Goal: Task Accomplishment & Management: Use online tool/utility

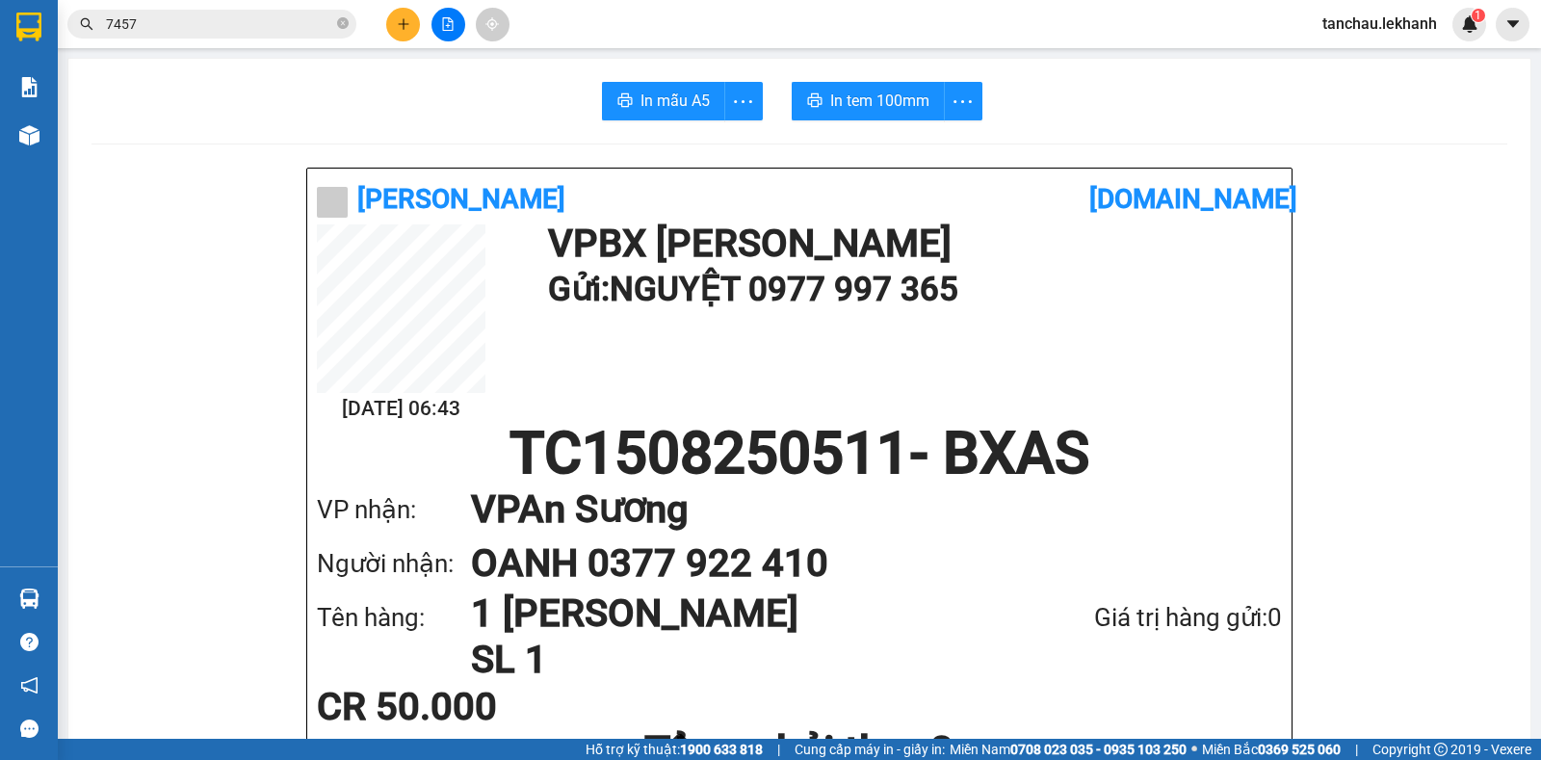
click at [181, 32] on input "7457" at bounding box center [219, 23] width 227 height 21
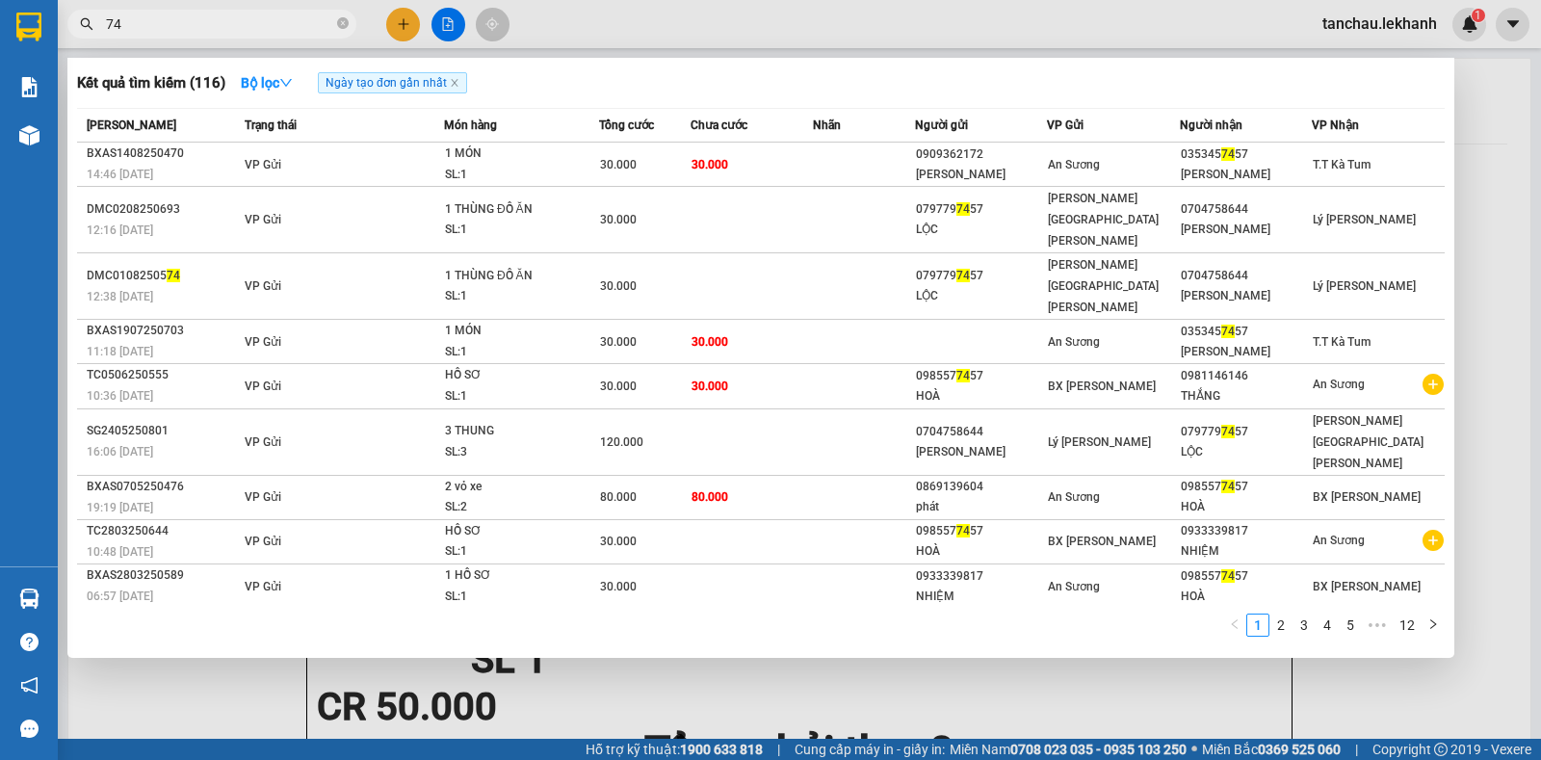
type input "7"
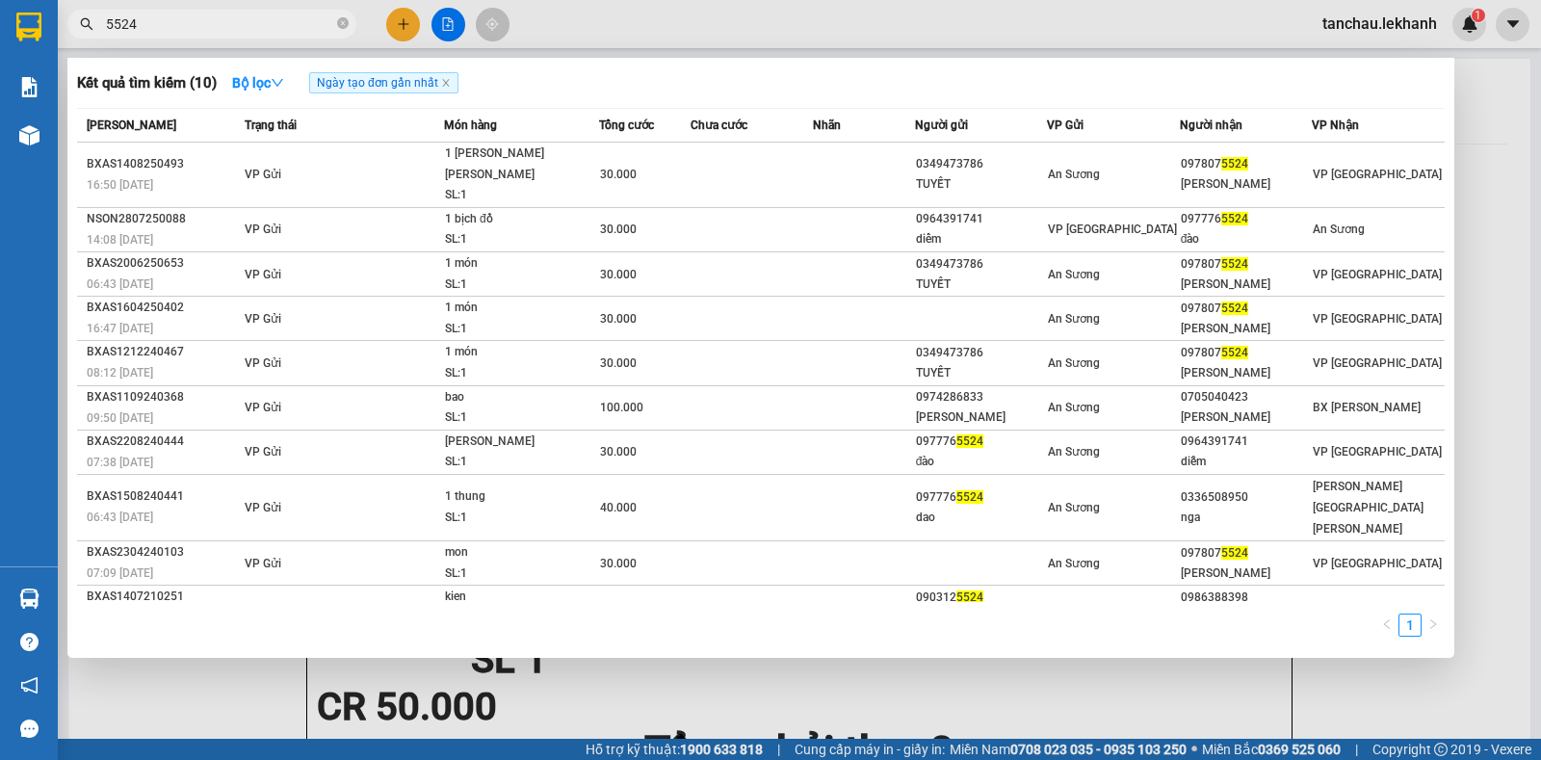
type input "5524"
click at [406, 23] on div at bounding box center [770, 380] width 1541 height 760
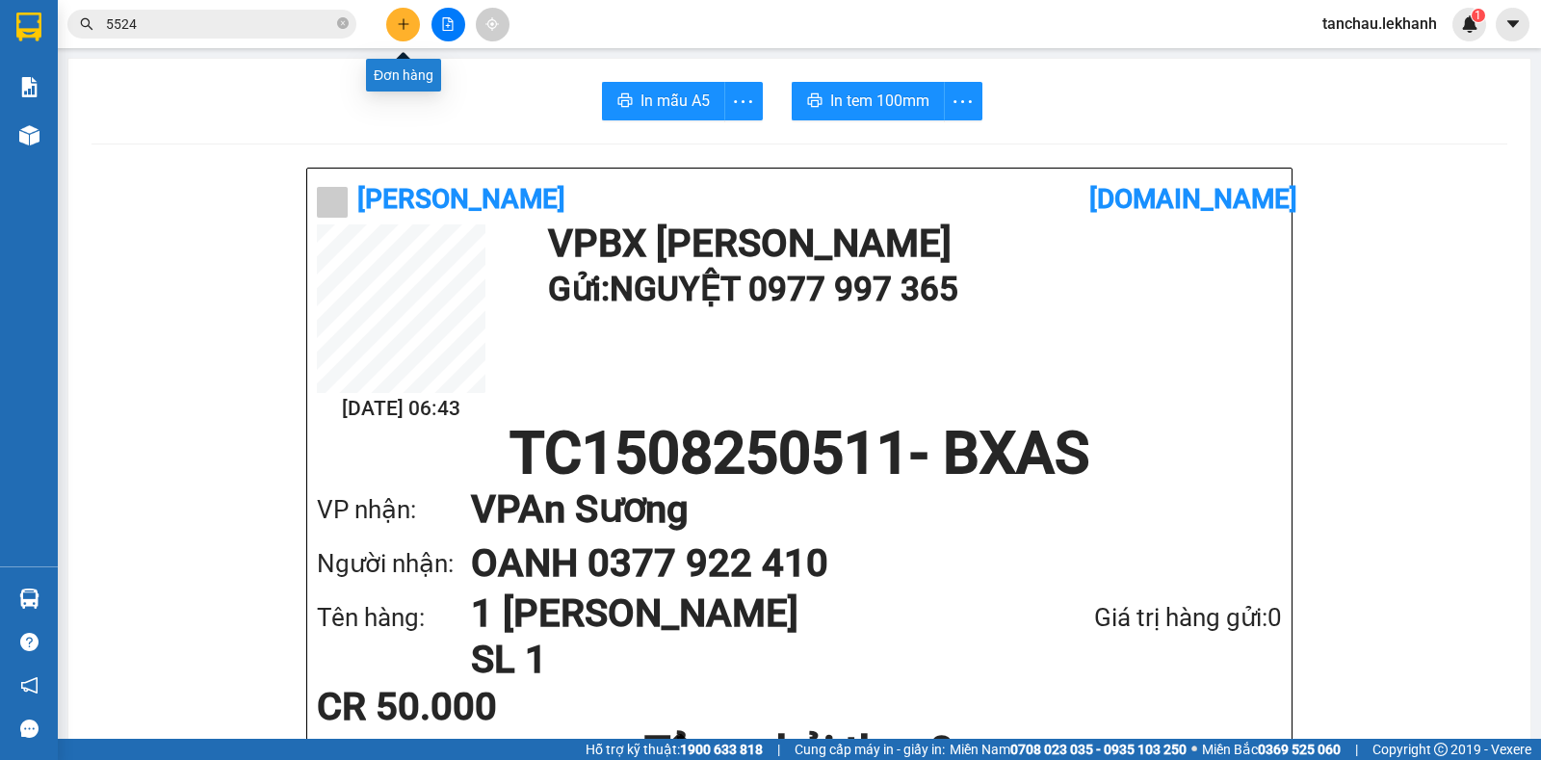
click at [406, 23] on icon "plus" at bounding box center [403, 23] width 13 height 13
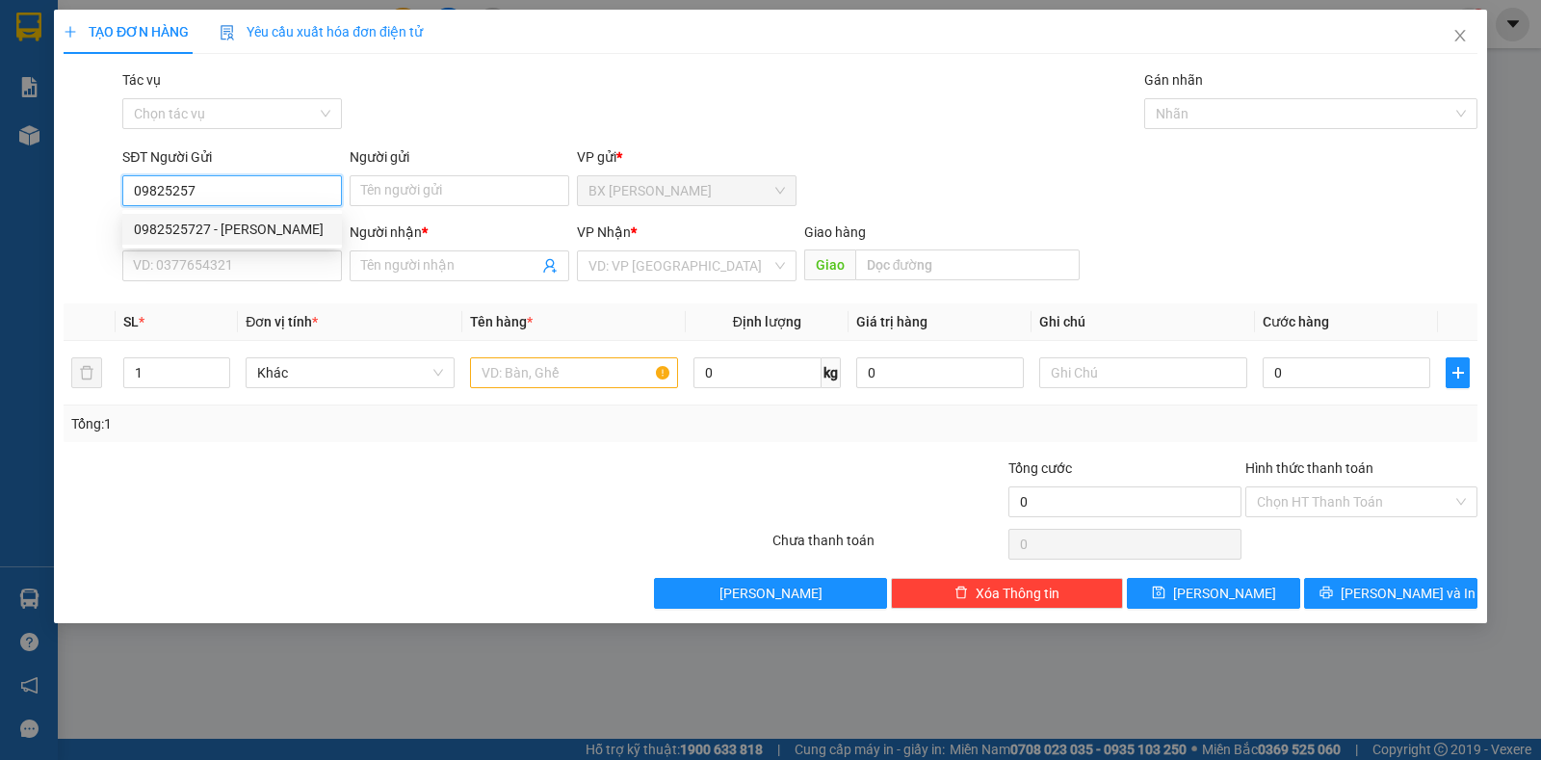
click at [227, 221] on div "0982525727 - [PERSON_NAME]" at bounding box center [232, 229] width 197 height 21
type input "0982525727"
type input "[PERSON_NAME]"
type input "0937666894"
type input "[PERSON_NAME]"
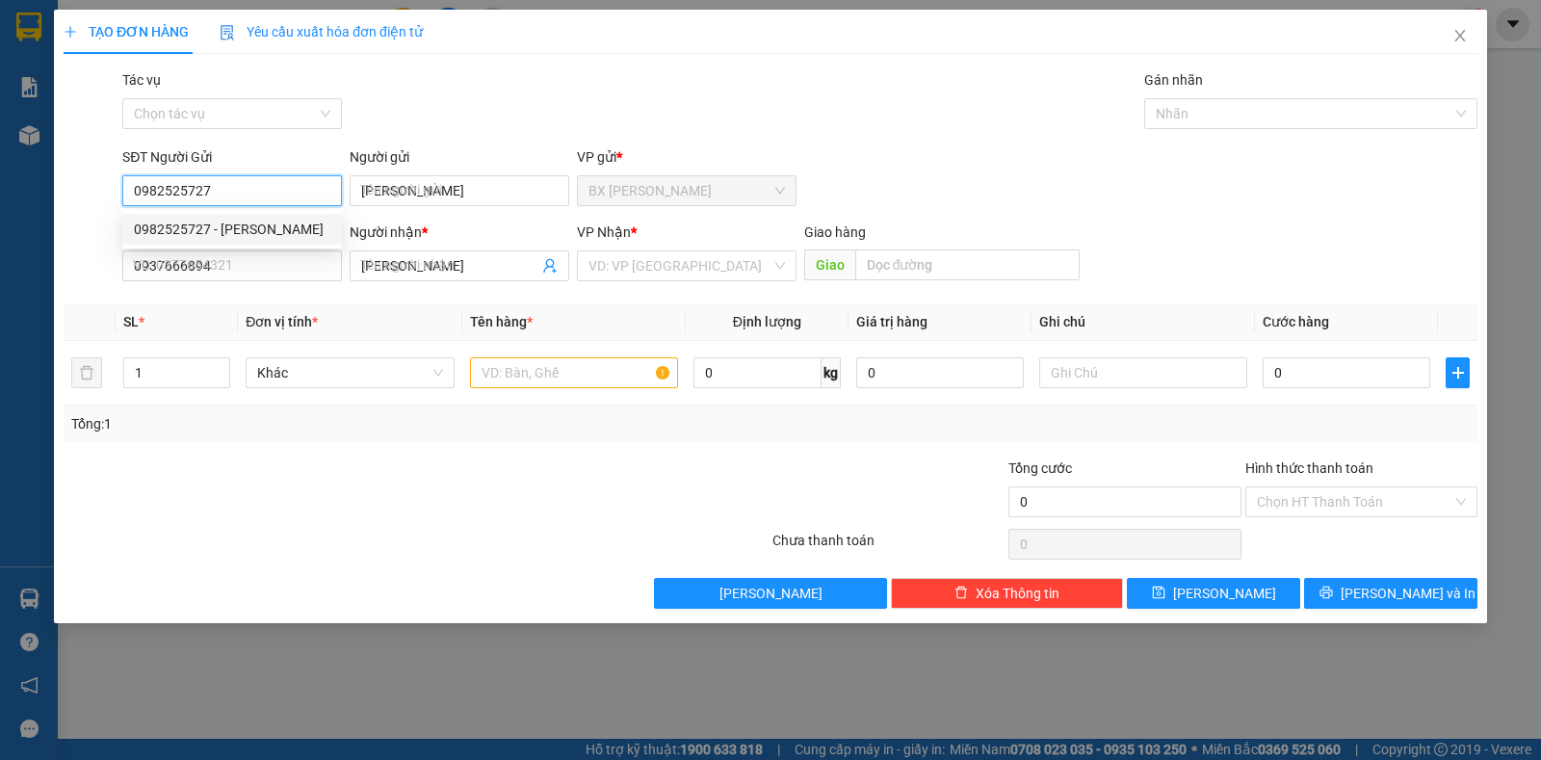
type input "30.000"
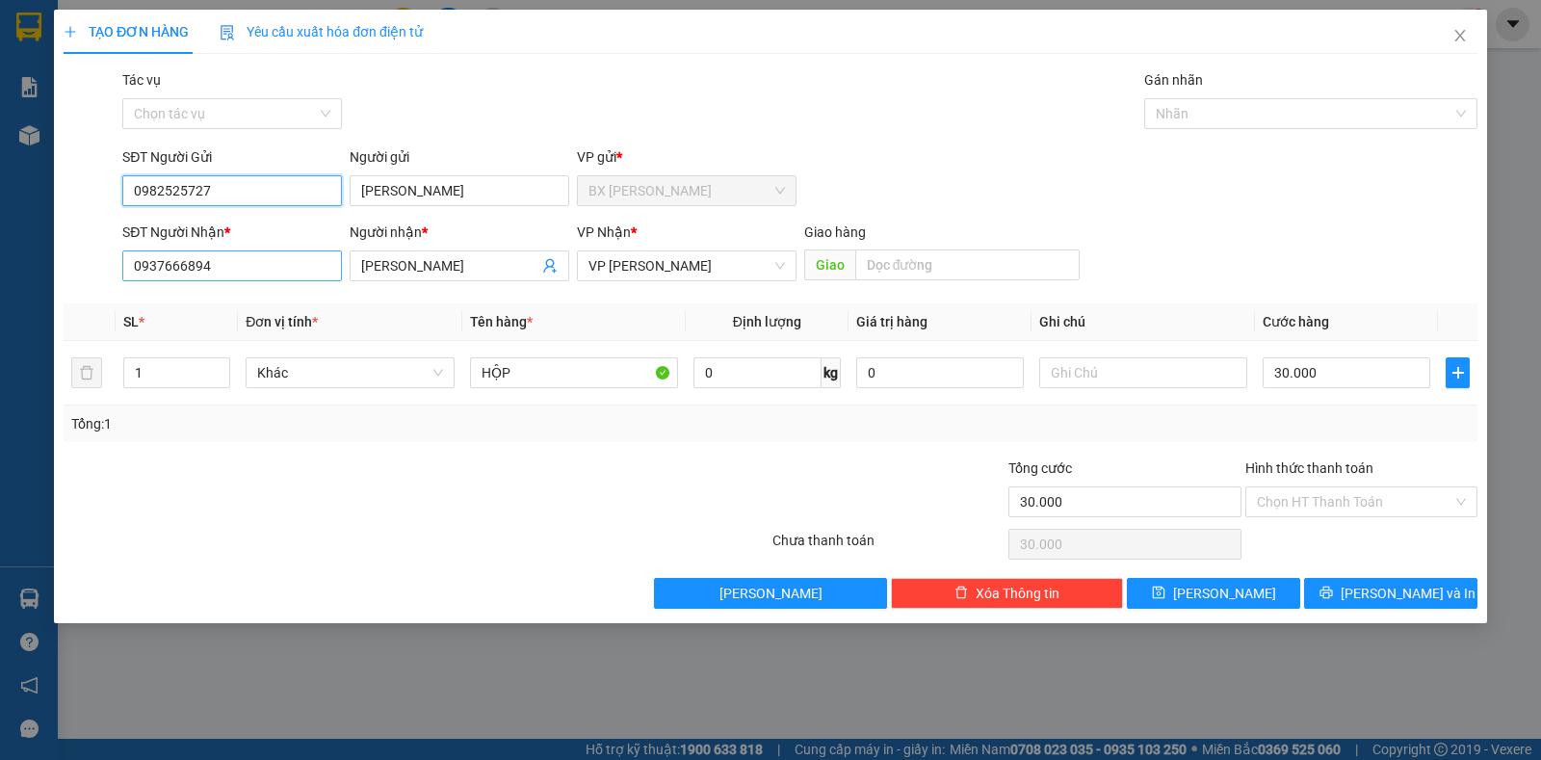
type input "0982525727"
click at [245, 253] on input "0937666894" at bounding box center [232, 265] width 220 height 31
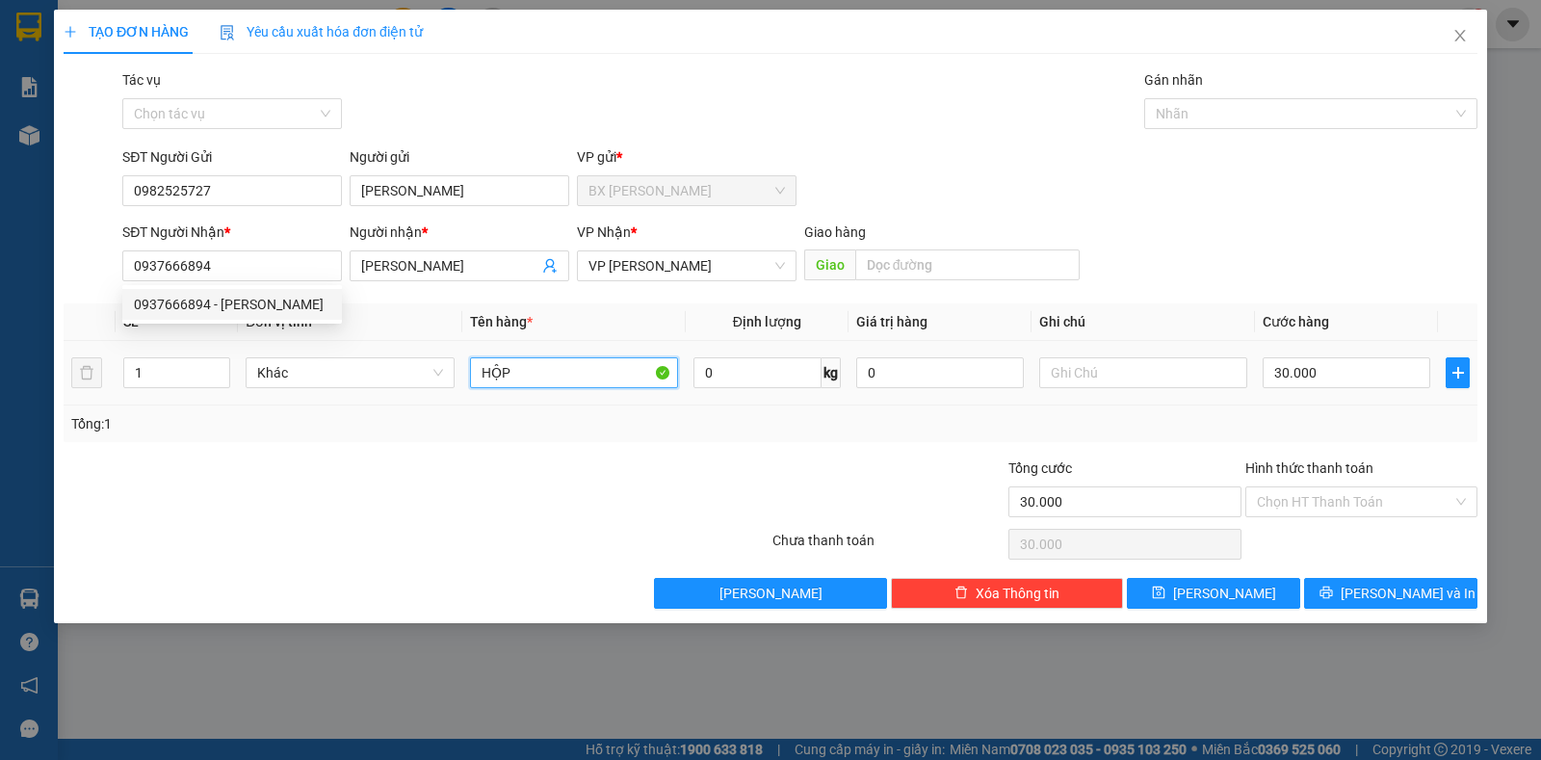
click at [624, 369] on input "HỘP" at bounding box center [574, 372] width 208 height 31
type input "H"
type input "BỊCH ĐỒ"
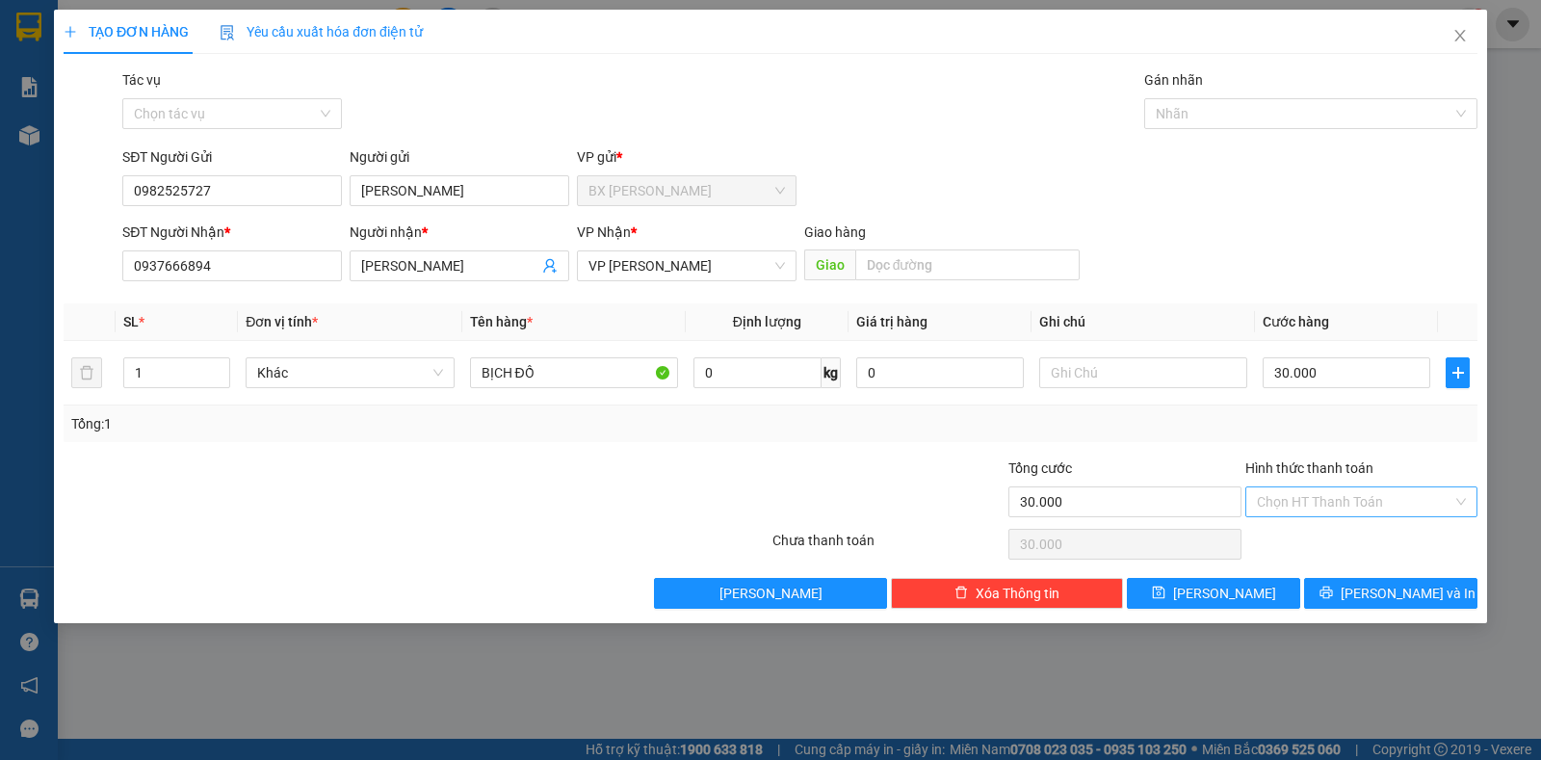
click at [1341, 501] on input "Hình thức thanh toán" at bounding box center [1355, 501] width 196 height 29
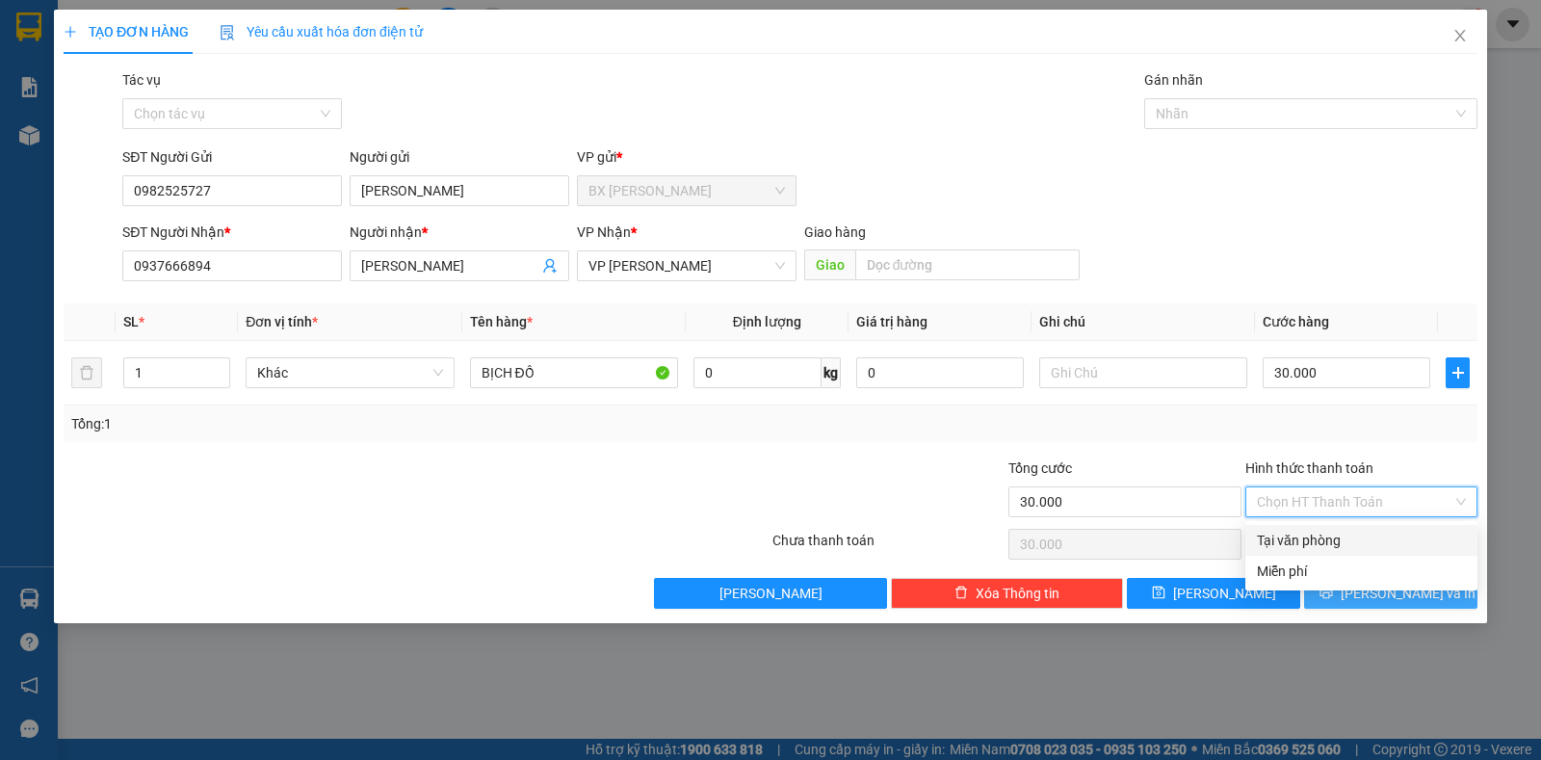
drag, startPoint x: 1329, startPoint y: 537, endPoint x: 1330, endPoint y: 580, distance: 43.4
click at [1329, 537] on div "Tại văn phòng" at bounding box center [1361, 540] width 209 height 21
type input "0"
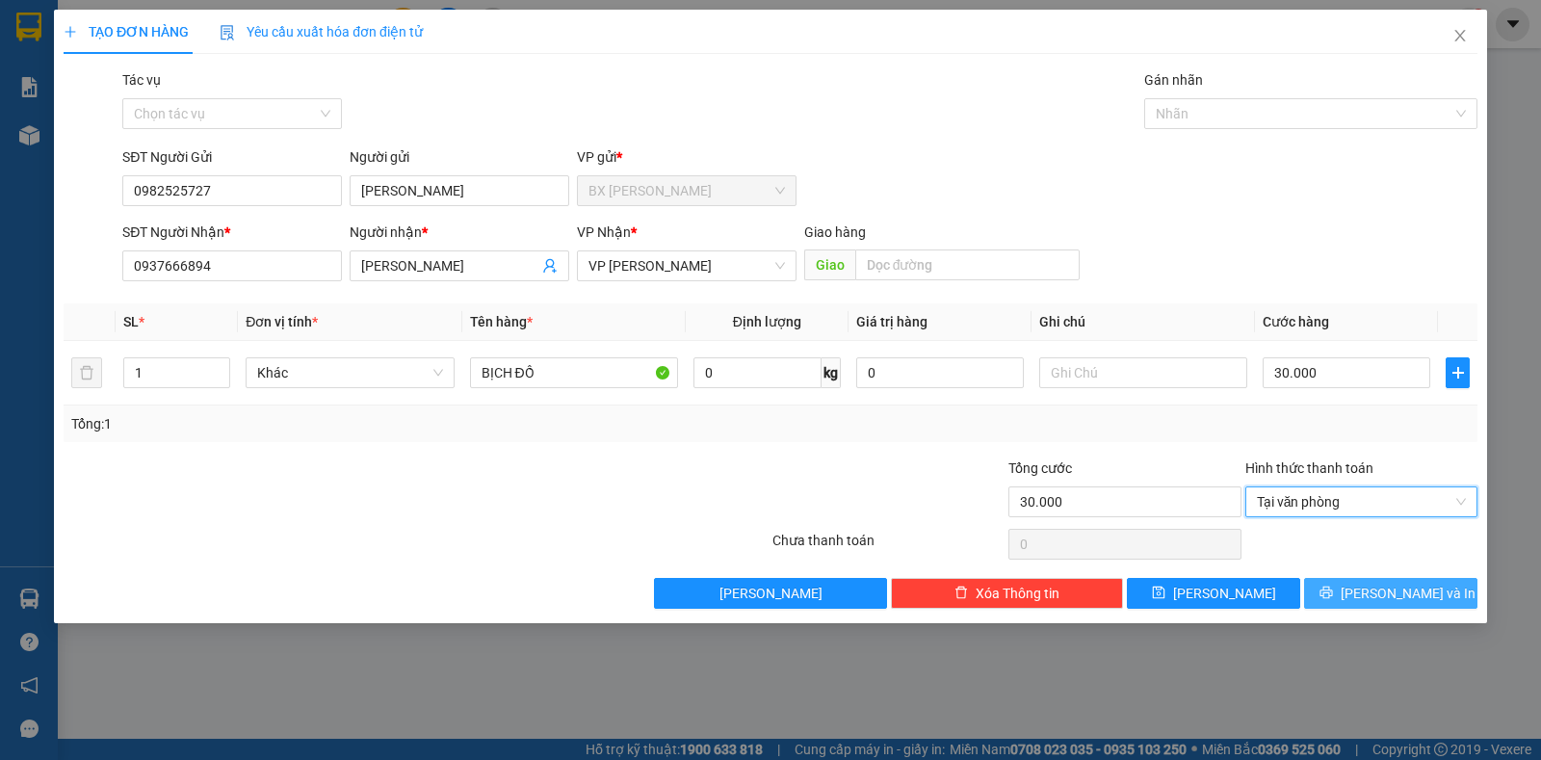
click at [1338, 589] on button "[PERSON_NAME] và In" at bounding box center [1390, 593] width 173 height 31
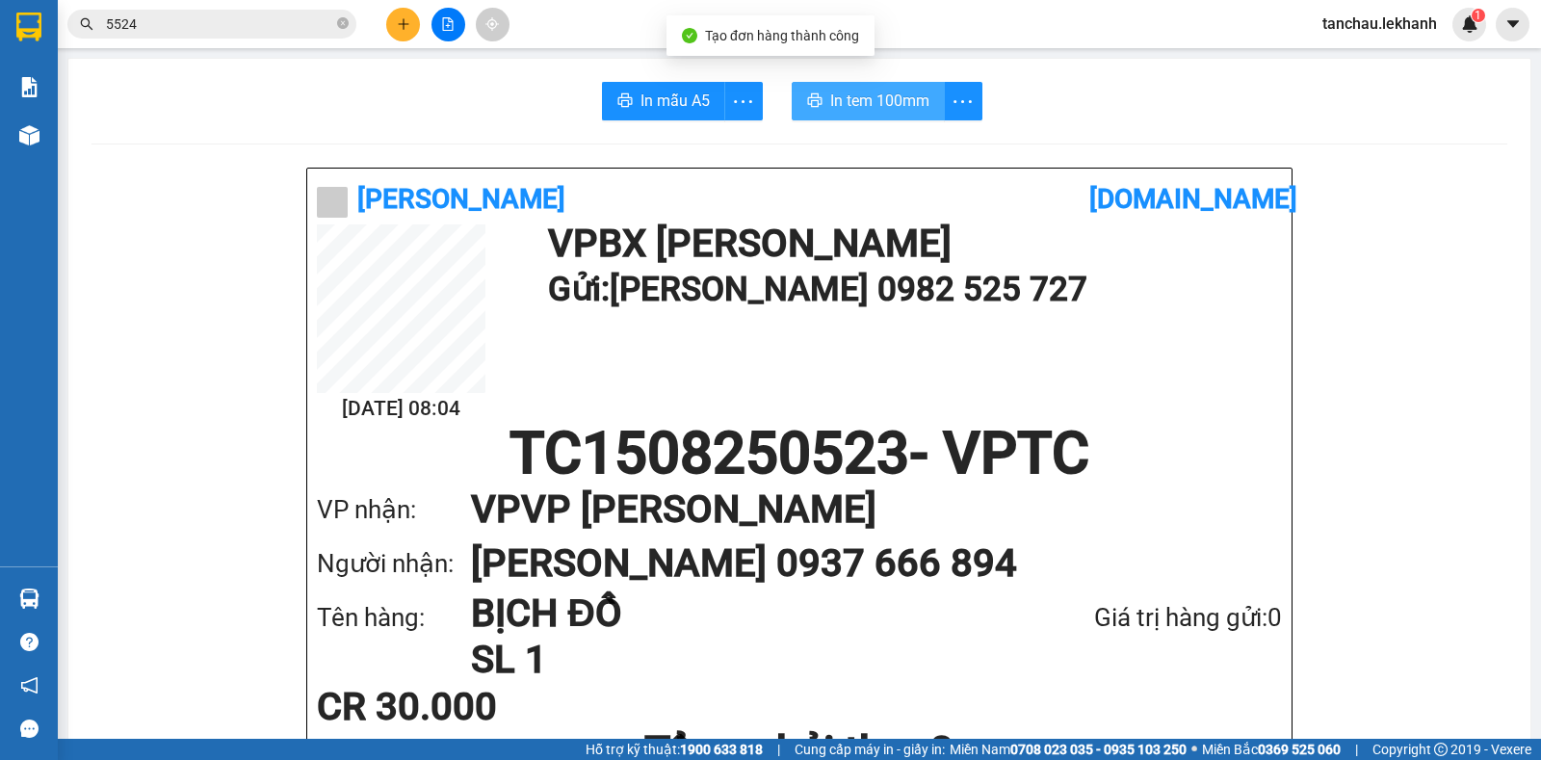
click at [866, 107] on span "In tem 100mm" at bounding box center [879, 101] width 99 height 24
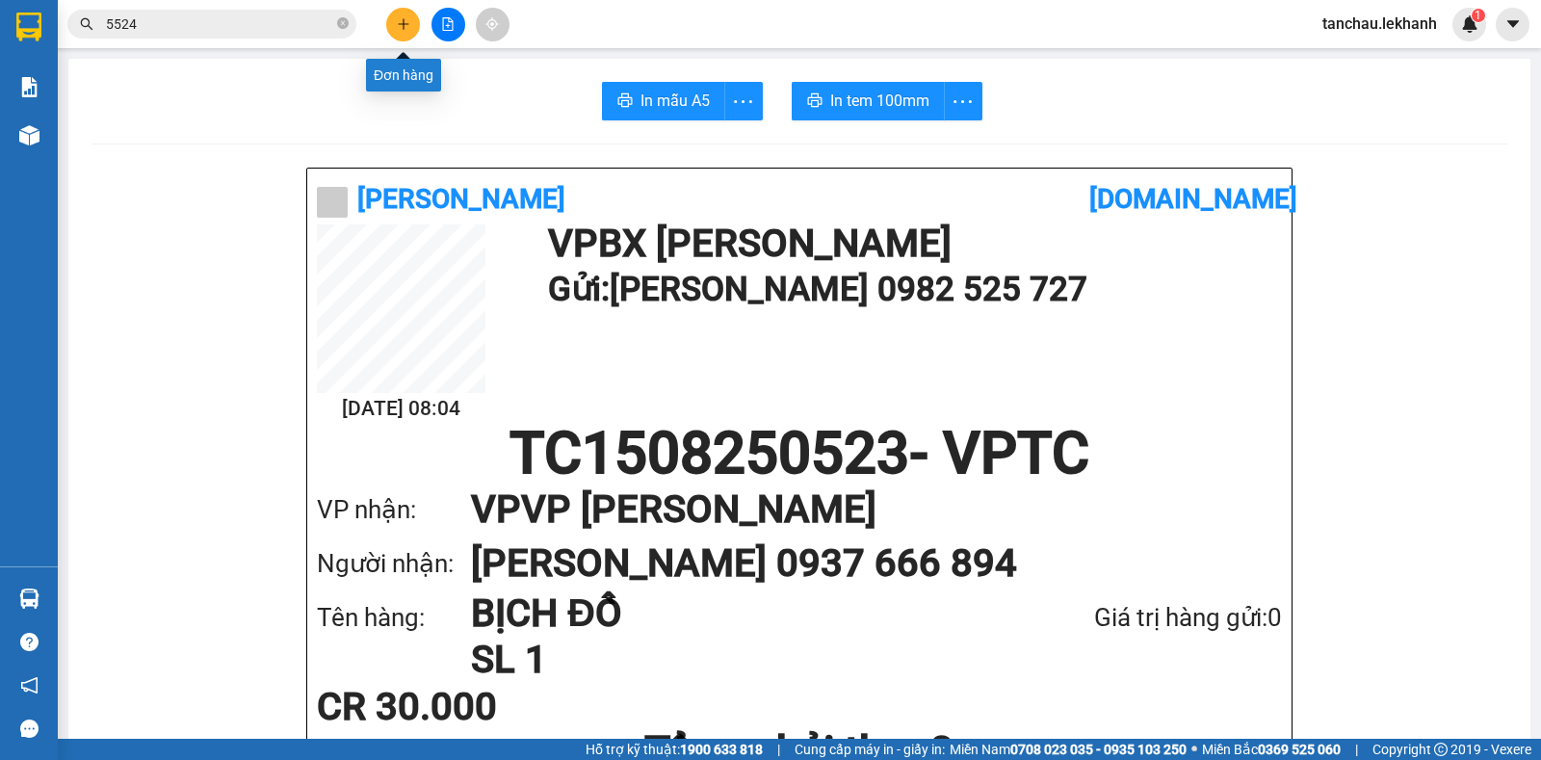
click at [407, 21] on icon "plus" at bounding box center [403, 23] width 13 height 13
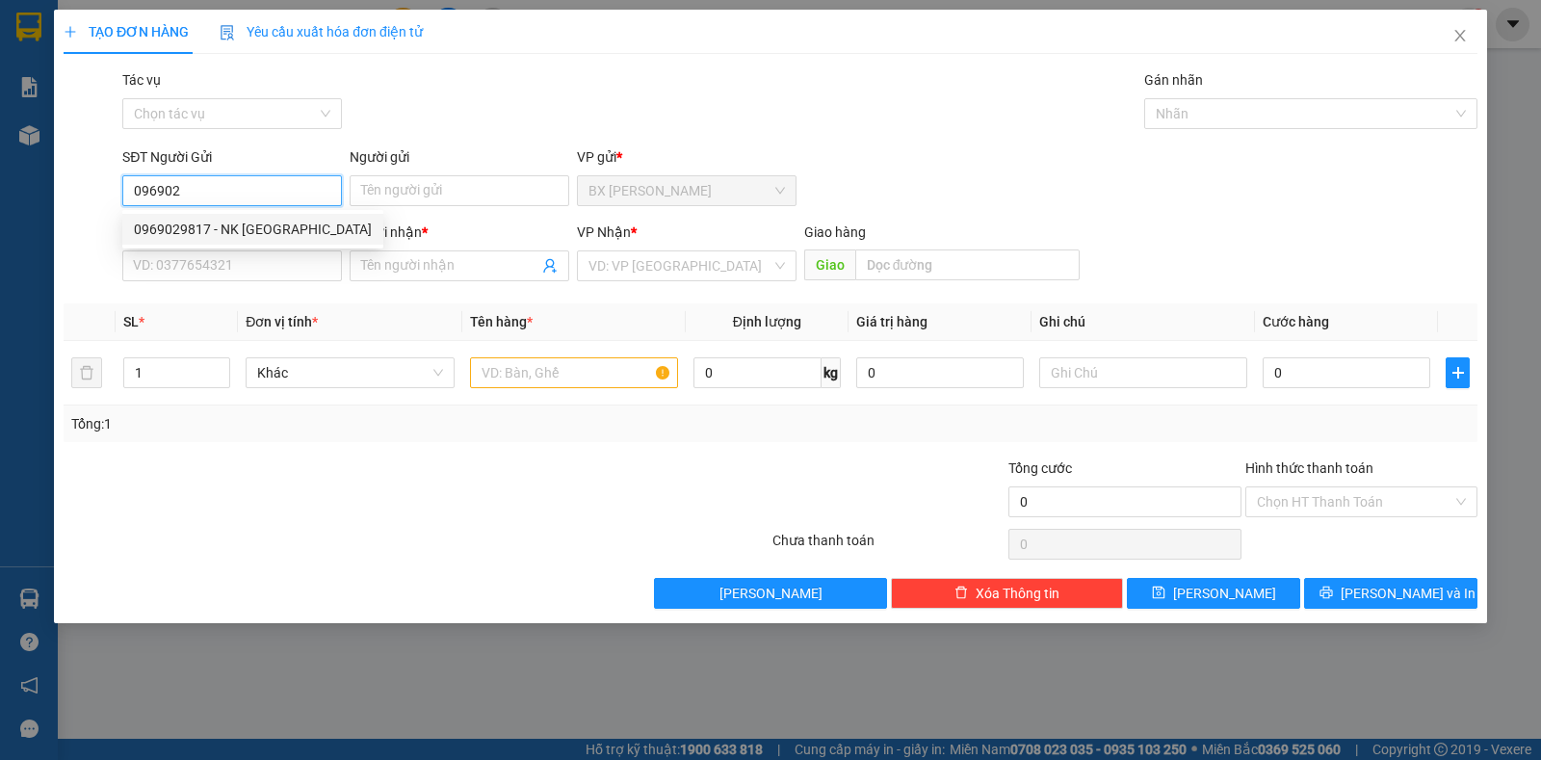
click at [223, 228] on div "0969029817 - NK [GEOGRAPHIC_DATA]" at bounding box center [253, 229] width 238 height 21
type input "0969029817"
type input "NK VIỆT ĐỨC"
type input "0868758712"
type input "[PERSON_NAME] THƯ"
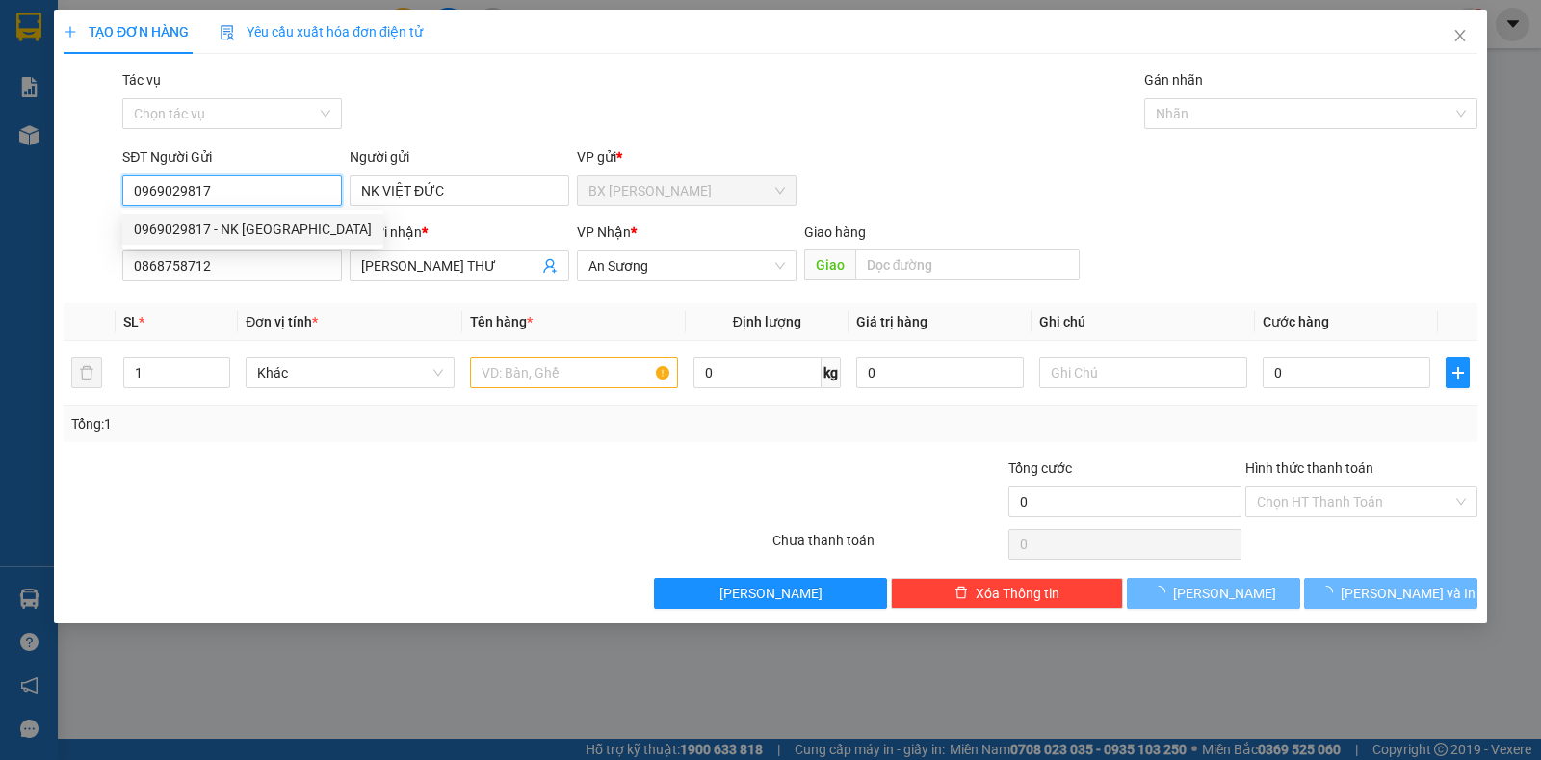
type input "30.000"
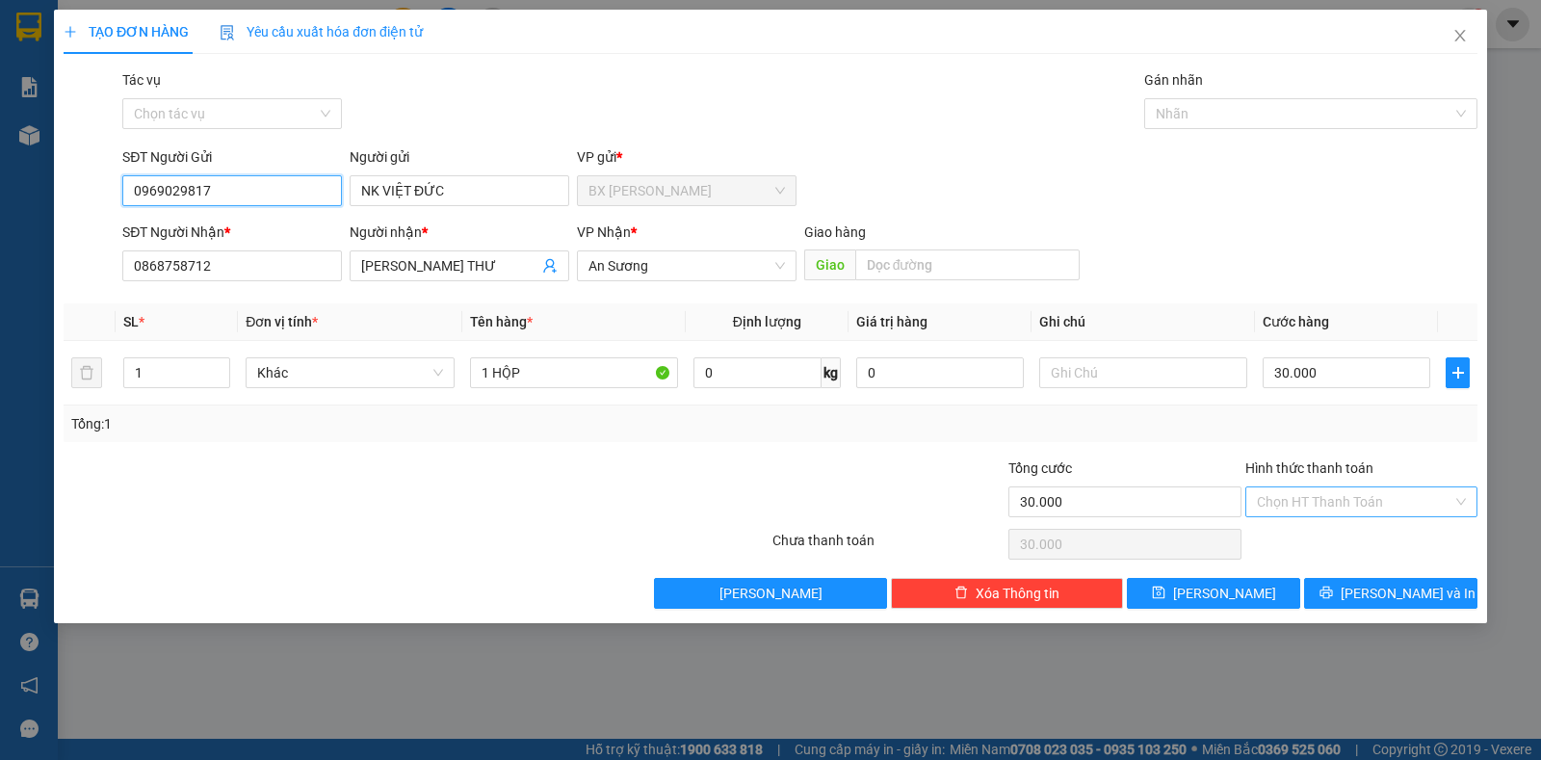
type input "0969029817"
drag, startPoint x: 1298, startPoint y: 502, endPoint x: 1300, endPoint y: 511, distance: 9.8
click at [1299, 502] on input "Hình thức thanh toán" at bounding box center [1355, 501] width 196 height 29
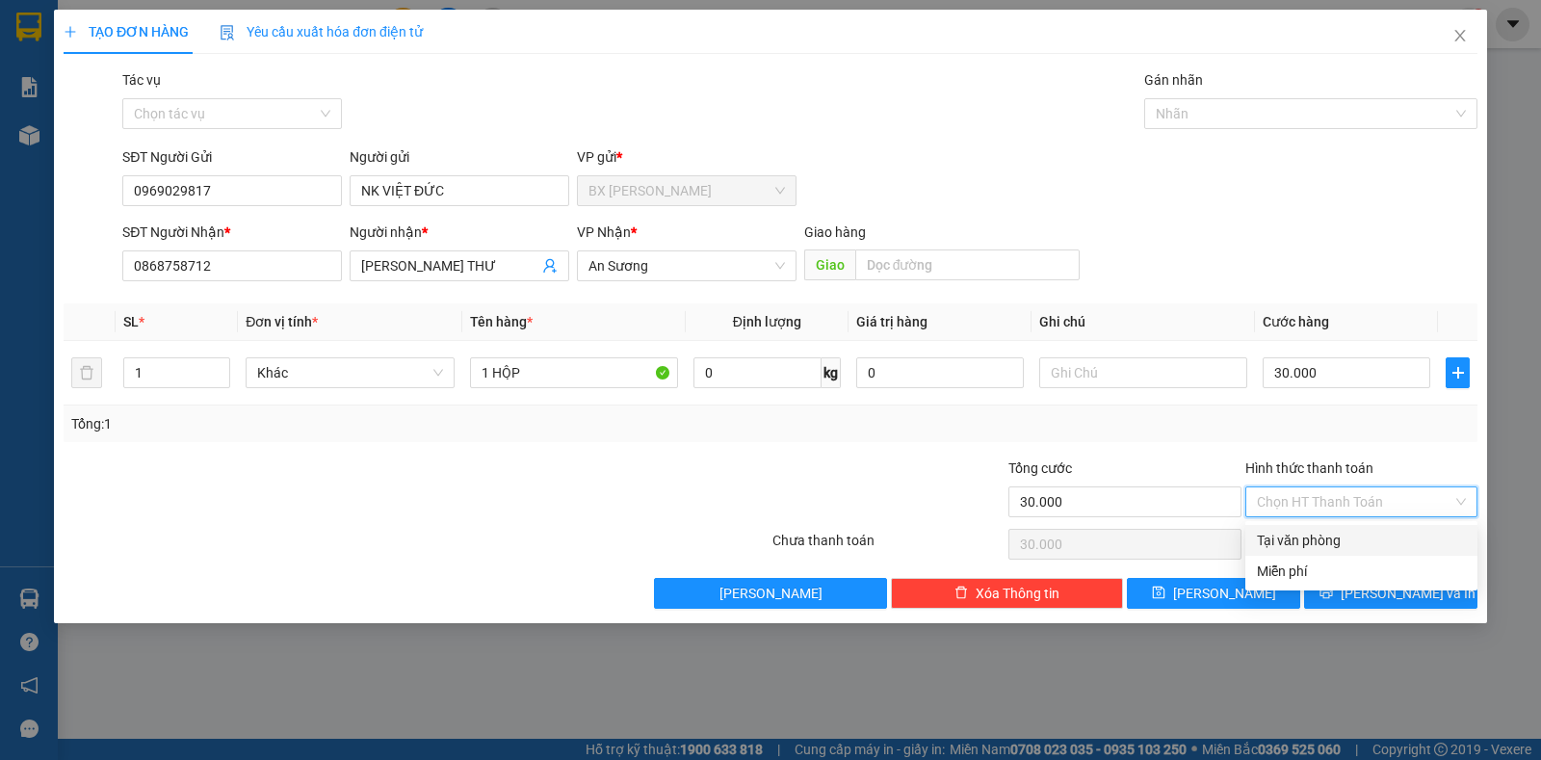
drag, startPoint x: 1302, startPoint y: 537, endPoint x: 1305, endPoint y: 550, distance: 12.9
click at [1303, 538] on div "Tại văn phòng" at bounding box center [1361, 540] width 209 height 21
type input "0"
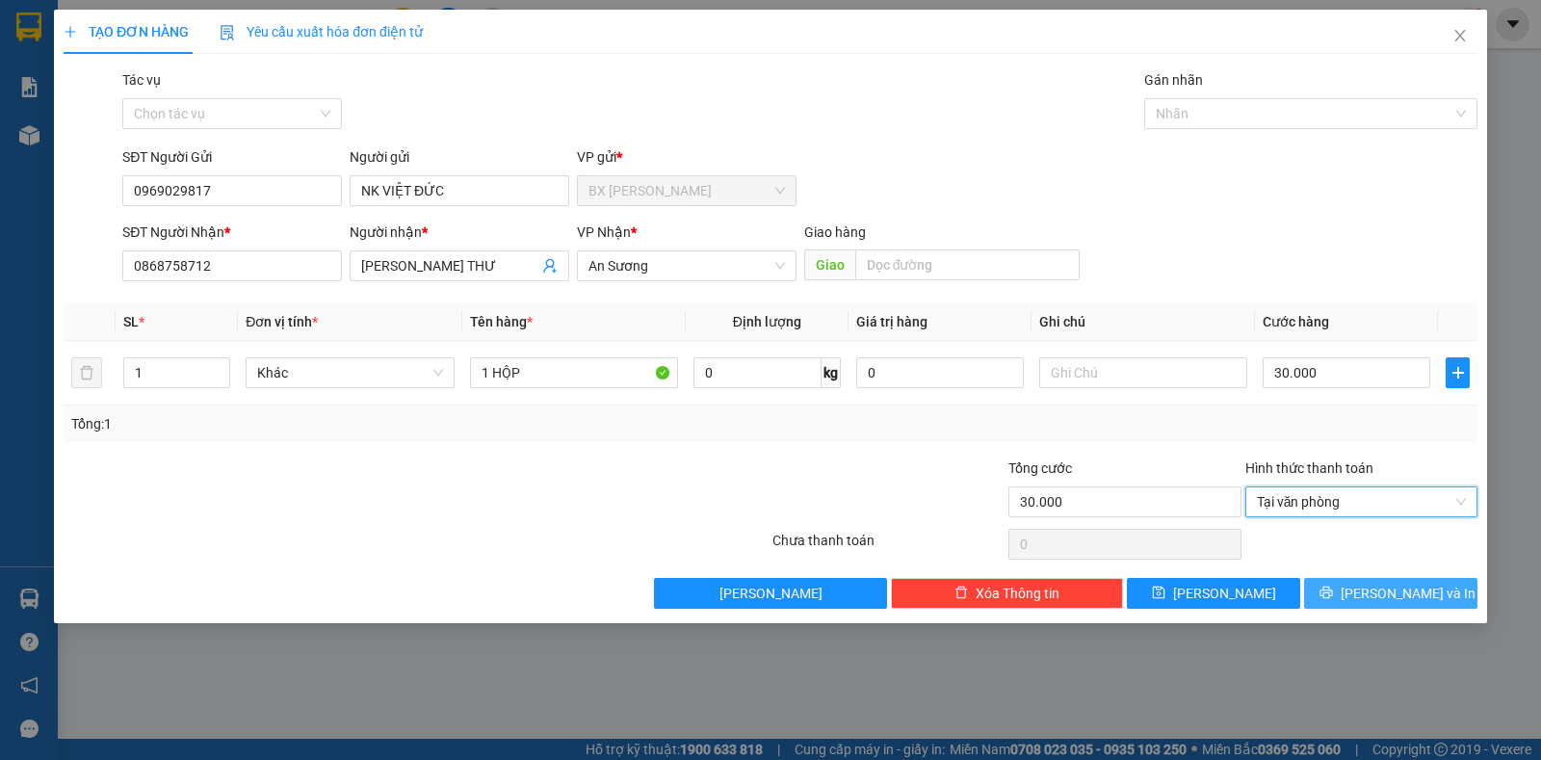
click at [1348, 605] on button "[PERSON_NAME] và In" at bounding box center [1390, 593] width 173 height 31
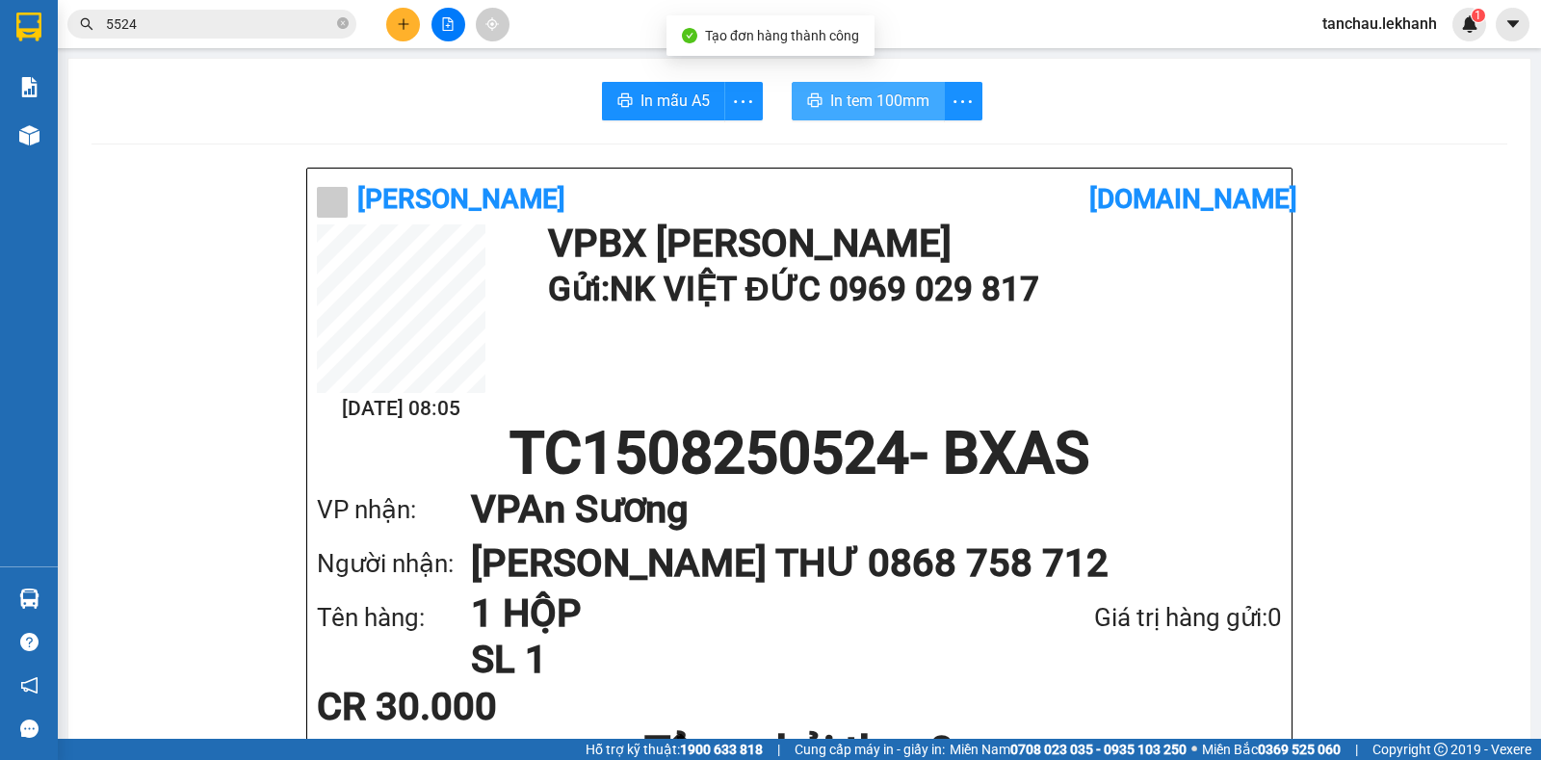
click at [847, 91] on span "In tem 100mm" at bounding box center [879, 101] width 99 height 24
